Goal: Navigation & Orientation: Find specific page/section

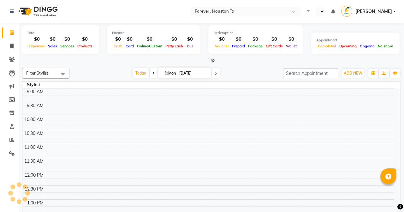
select select "en"
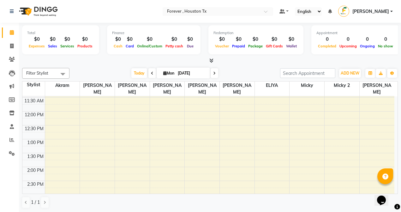
click at [16, 8] on img at bounding box center [37, 12] width 43 height 18
click at [11, 10] on icon at bounding box center [12, 11] width 4 height 4
